Goal: Task Accomplishment & Management: Use online tool/utility

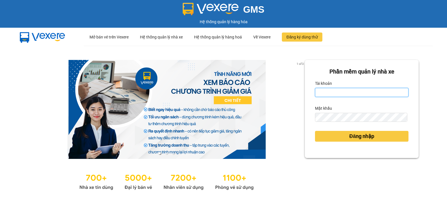
type input "tinh.hhg"
click at [420, 140] on div "1 of 3 Phần mềm quản lý nhà xe Tài khoản tinh.hhg Mật khẩu Đăng nhập" at bounding box center [223, 126] width 447 height 160
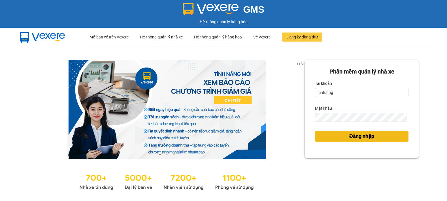
click at [353, 136] on span "Đăng nhập" at bounding box center [361, 136] width 25 height 8
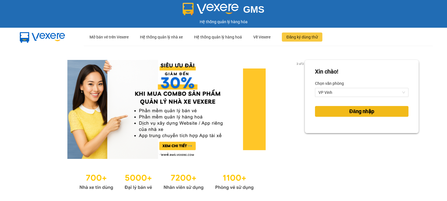
click at [359, 112] on span "Đăng nhập" at bounding box center [361, 112] width 25 height 8
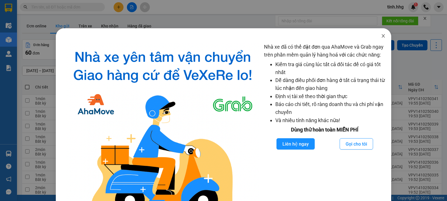
click at [383, 35] on span "Close" at bounding box center [383, 36] width 16 height 16
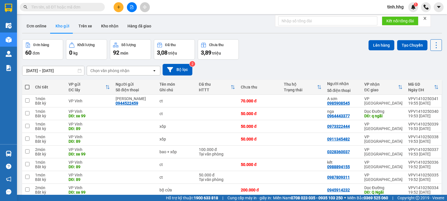
click at [434, 46] on icon at bounding box center [436, 45] width 8 height 8
click at [422, 81] on span "Làm mới" at bounding box center [424, 81] width 16 height 6
click at [177, 69] on button "Bộ lọc" at bounding box center [177, 70] width 30 height 12
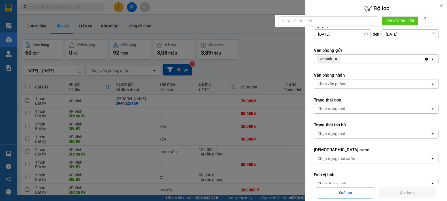
click at [357, 60] on div "VP Vinh Delete" at bounding box center [369, 59] width 110 height 9
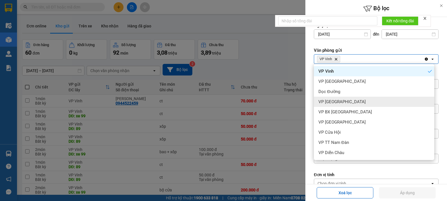
click at [341, 100] on div "VP Can Lộc" at bounding box center [374, 102] width 120 height 10
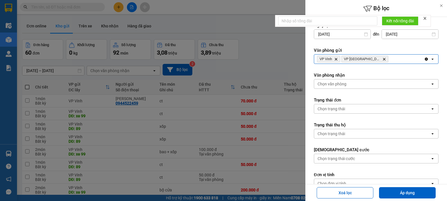
click at [394, 62] on div "VP Vinh Delete VP Can Lộc Delete" at bounding box center [369, 59] width 110 height 9
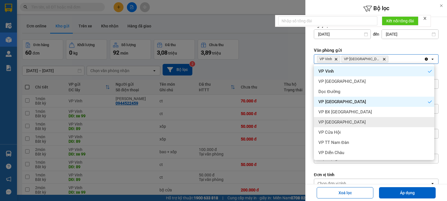
click at [355, 123] on div "VP Cầu Yên Xuân" at bounding box center [374, 122] width 120 height 10
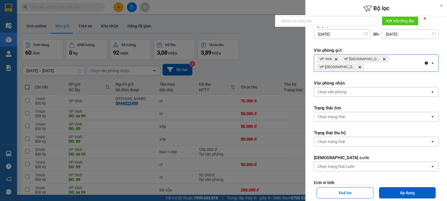
click at [415, 60] on div "VP Vinh Delete VP Can Lộc Delete VP Cầu Yên Xuân Delete" at bounding box center [369, 63] width 110 height 17
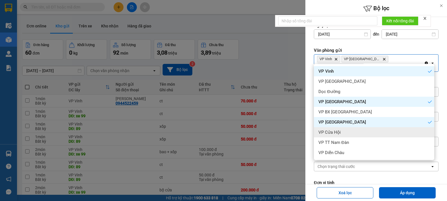
click at [353, 132] on div "VP Cửa Hội" at bounding box center [374, 132] width 120 height 10
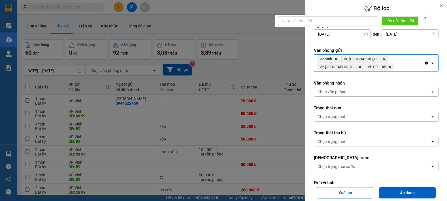
click at [389, 65] on div "VP Vinh Delete VP Can Lộc Delete VP Cầu Yên Xuân Delete VP Cửa Hội Delete" at bounding box center [369, 63] width 110 height 17
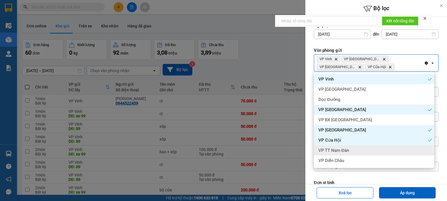
click at [342, 151] on span "VP TT Nam Đàn" at bounding box center [333, 151] width 31 height 6
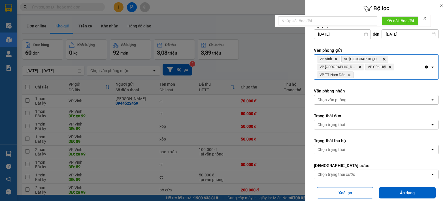
click at [396, 68] on div "VP Vinh Delete VP Can Lộc Delete VP Cầu Yên Xuân Delete VP Cửa Hội Delete VP TT…" at bounding box center [369, 67] width 110 height 25
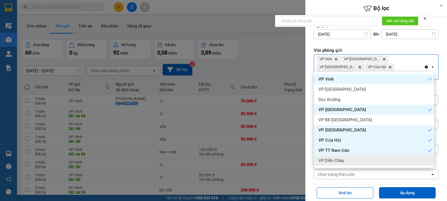
click at [341, 160] on span "VP Diễn Châu" at bounding box center [331, 161] width 26 height 6
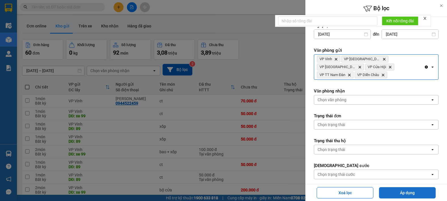
click at [399, 190] on button "Áp dụng" at bounding box center [407, 192] width 57 height 11
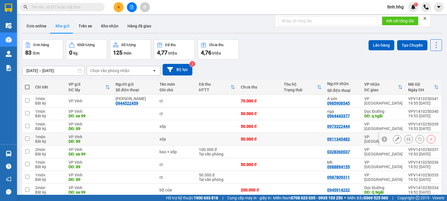
scroll to position [50, 0]
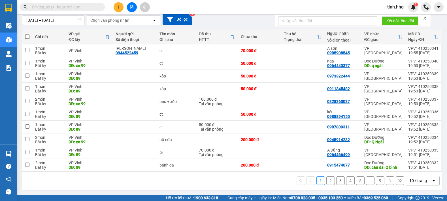
click at [431, 179] on icon "open" at bounding box center [433, 181] width 5 height 5
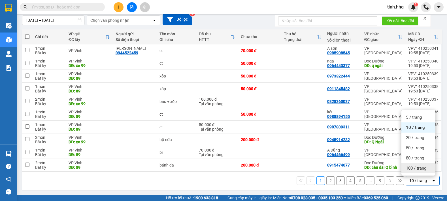
click at [419, 167] on span "100 / trang" at bounding box center [415, 169] width 20 height 6
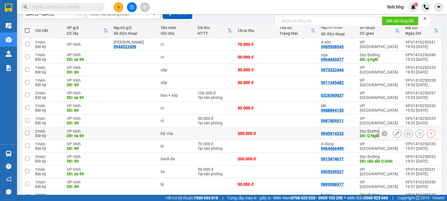
scroll to position [0, 0]
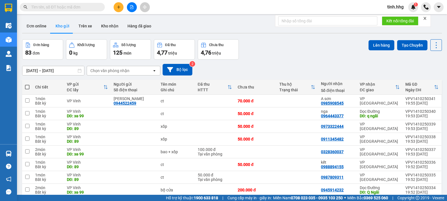
click at [153, 69] on icon "open" at bounding box center [154, 70] width 5 height 5
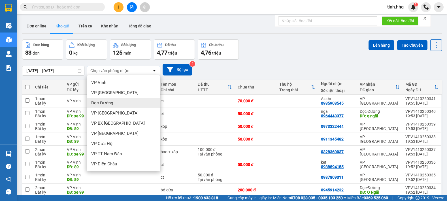
click at [108, 103] on span "Dọc Đường" at bounding box center [102, 103] width 22 height 6
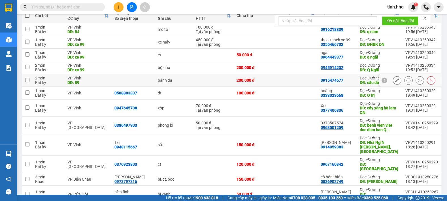
scroll to position [15, 0]
